Goal: Find specific page/section: Find specific page/section

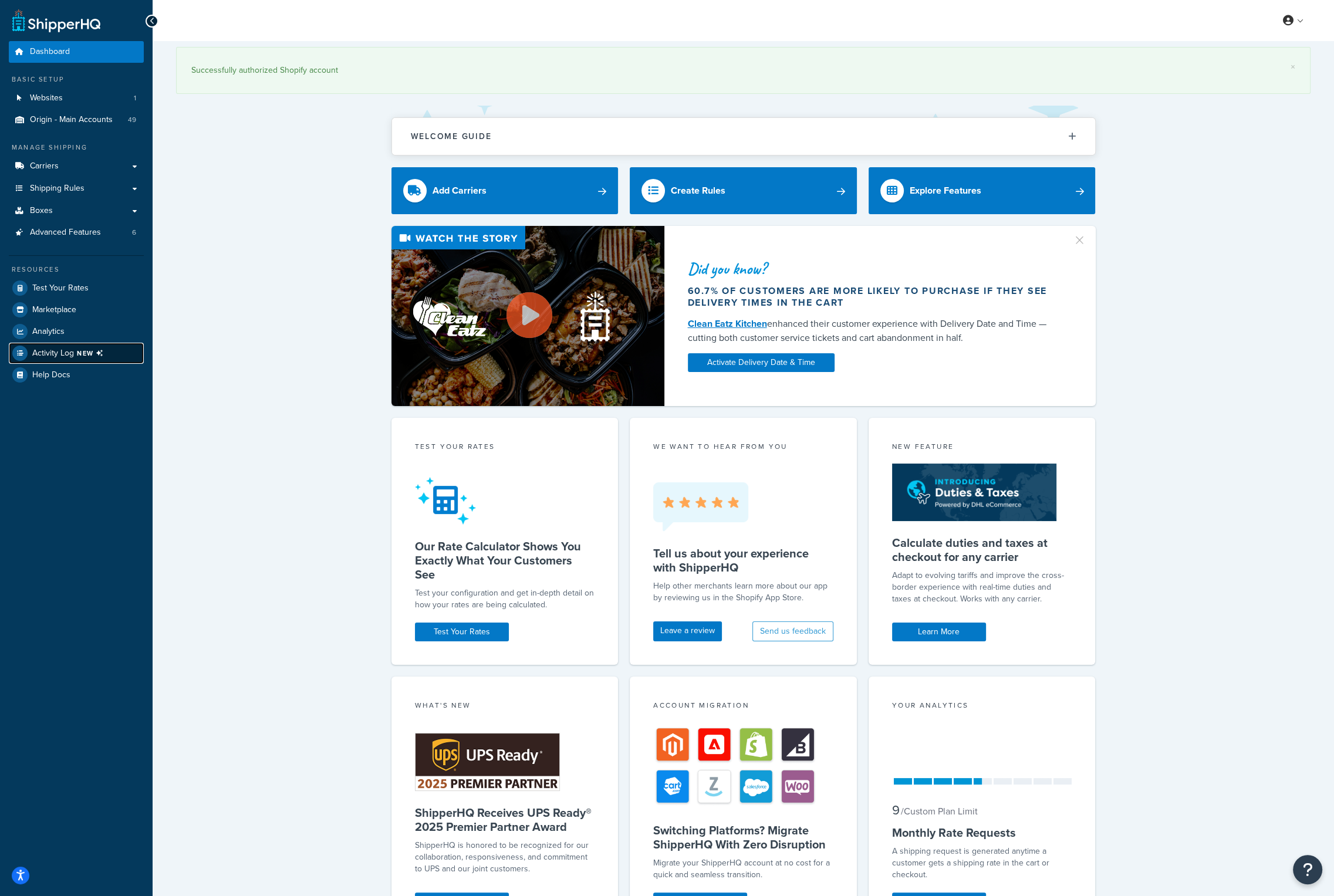
click at [92, 349] on span "NEW" at bounding box center [93, 353] width 31 height 9
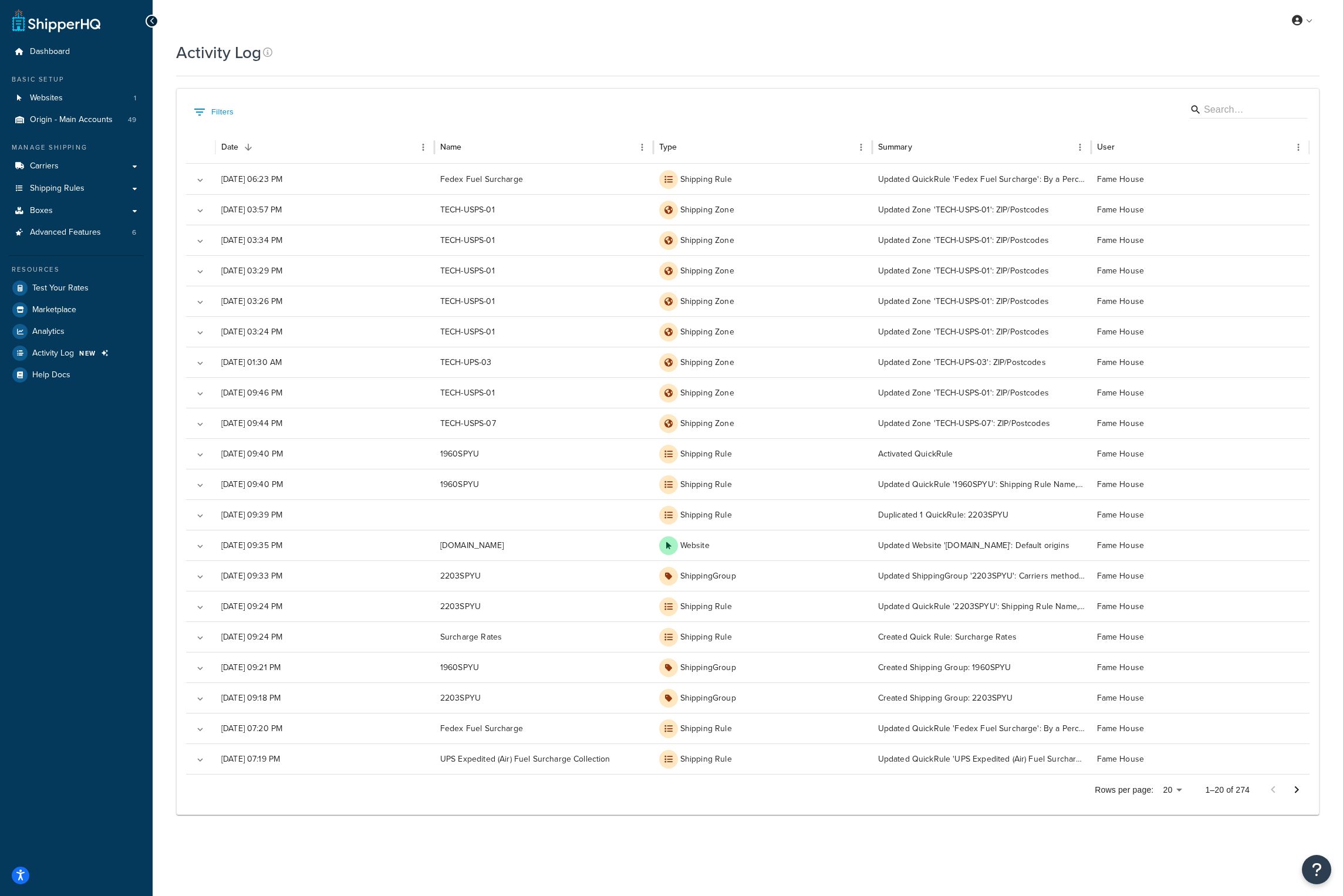
click at [155, 687] on div "Activity Log Contact Us Send Us A Message Contact Information Name * Email * Co…" at bounding box center [747, 442] width 1191 height 803
click at [1258, 132] on link "Logout" at bounding box center [1266, 138] width 104 height 23
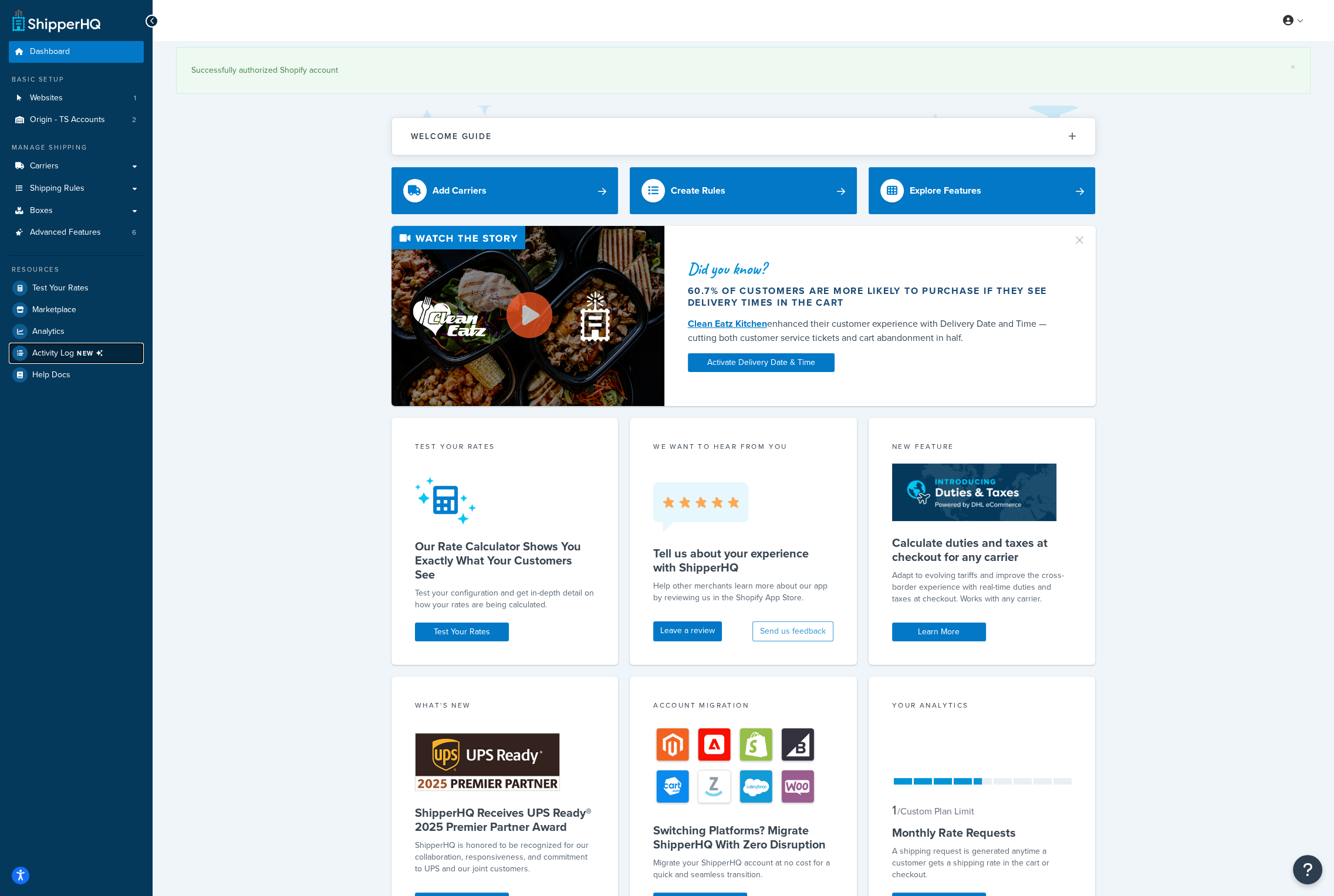
click at [75, 352] on span "Activity Log NEW" at bounding box center [70, 353] width 76 height 15
